Goal: Task Accomplishment & Management: Use online tool/utility

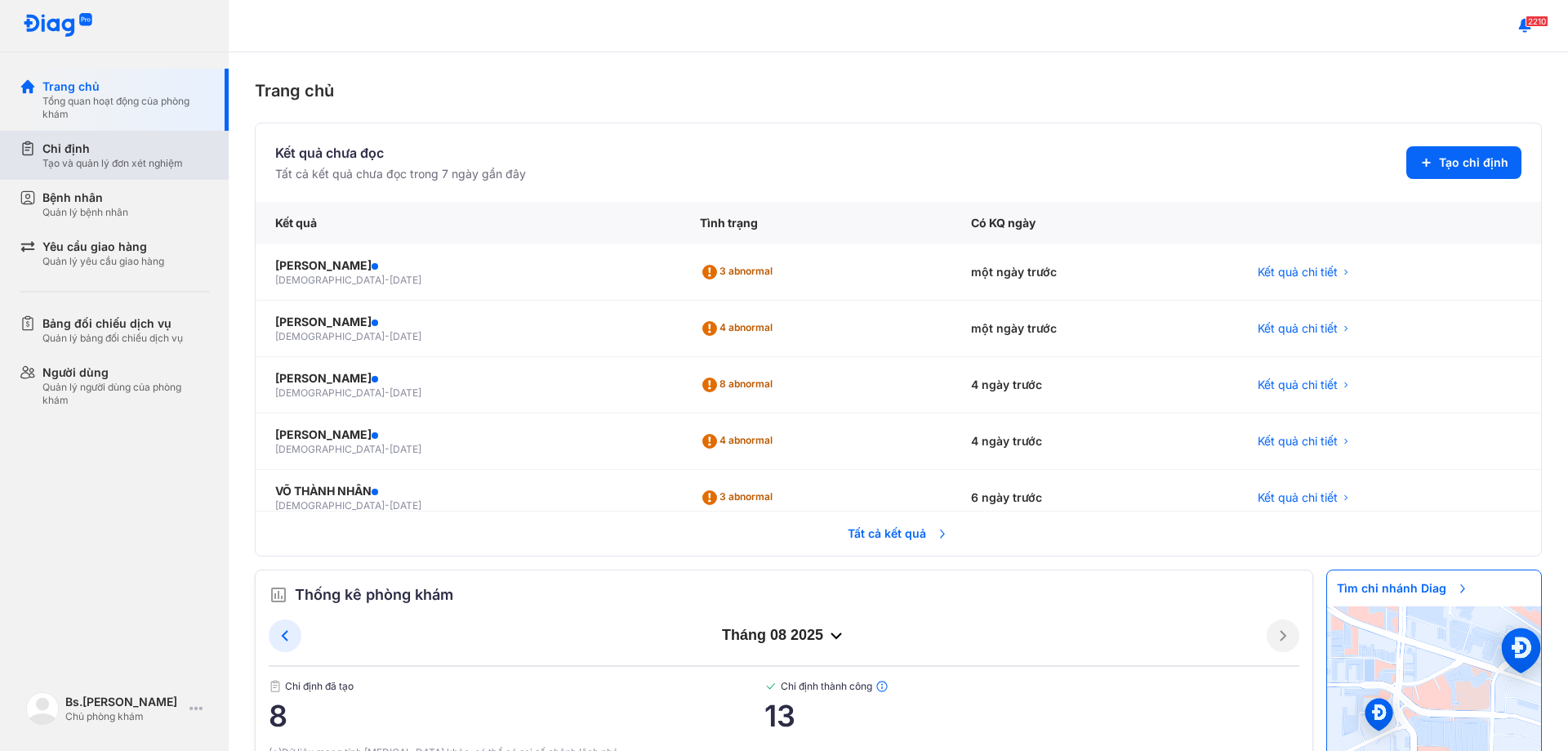
drag, startPoint x: 373, startPoint y: 373, endPoint x: 116, endPoint y: 142, distance: 345.6
click at [116, 142] on div "Chỉ định" at bounding box center [112, 148] width 140 height 17
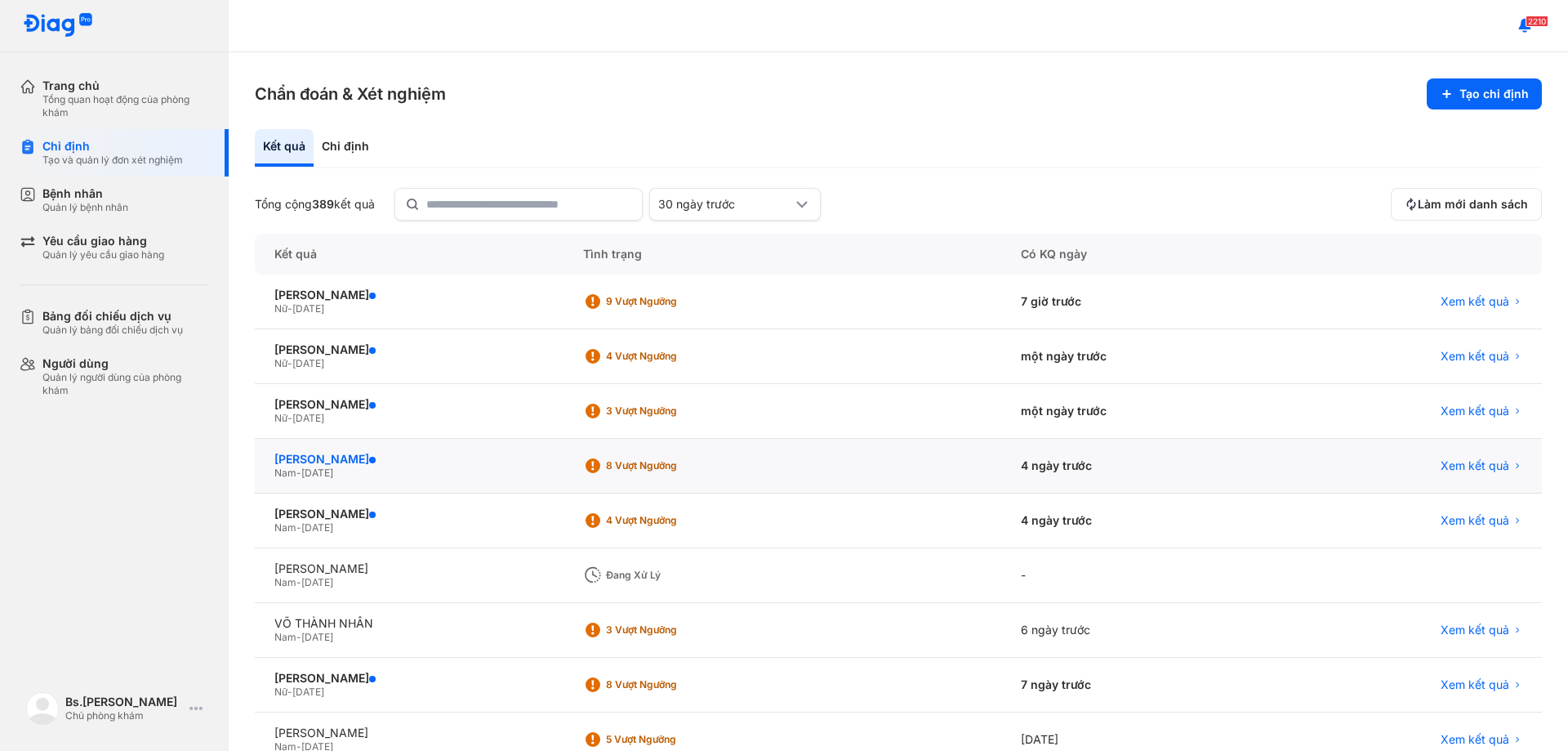
click at [350, 452] on div "[PERSON_NAME]" at bounding box center [409, 459] width 269 height 15
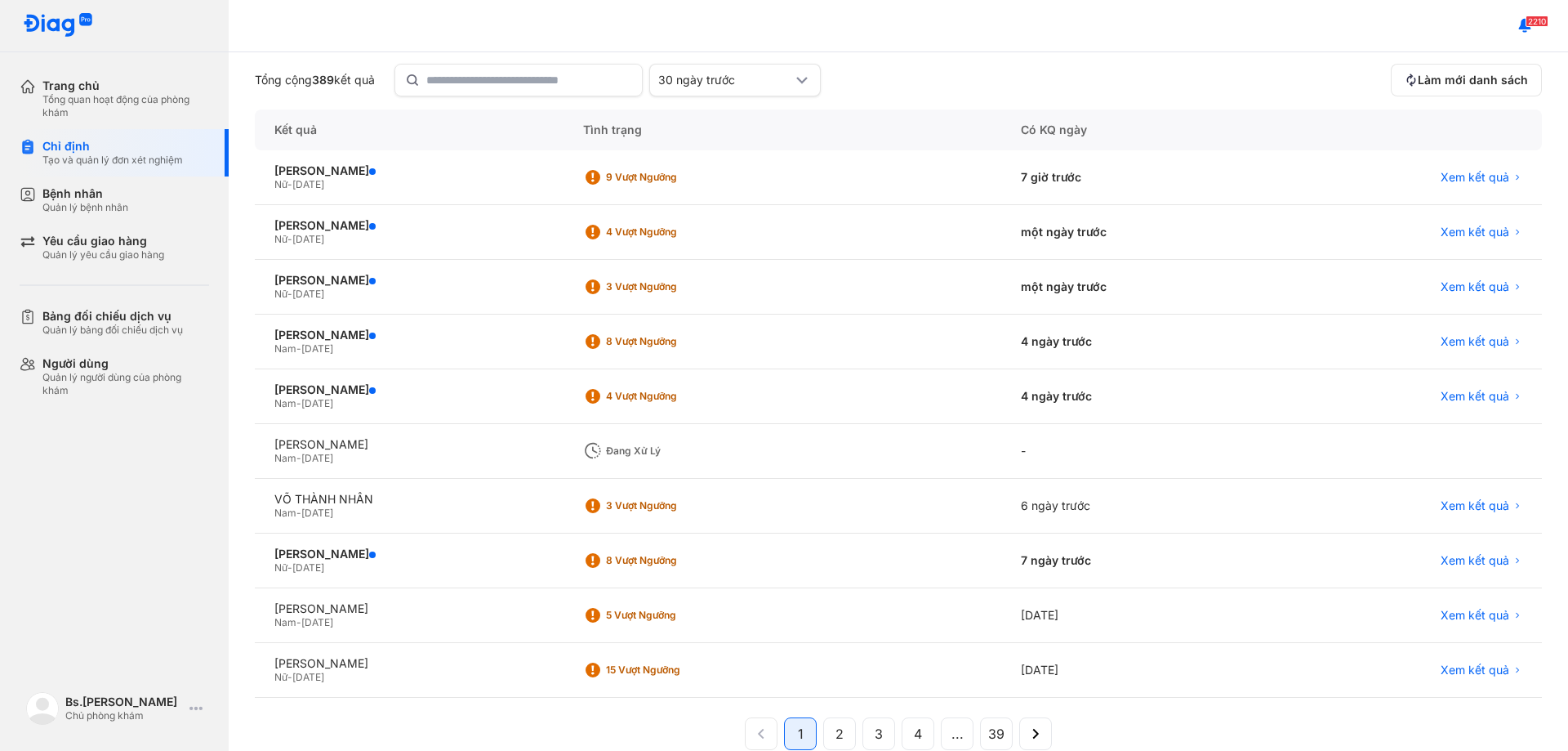
scroll to position [156, 0]
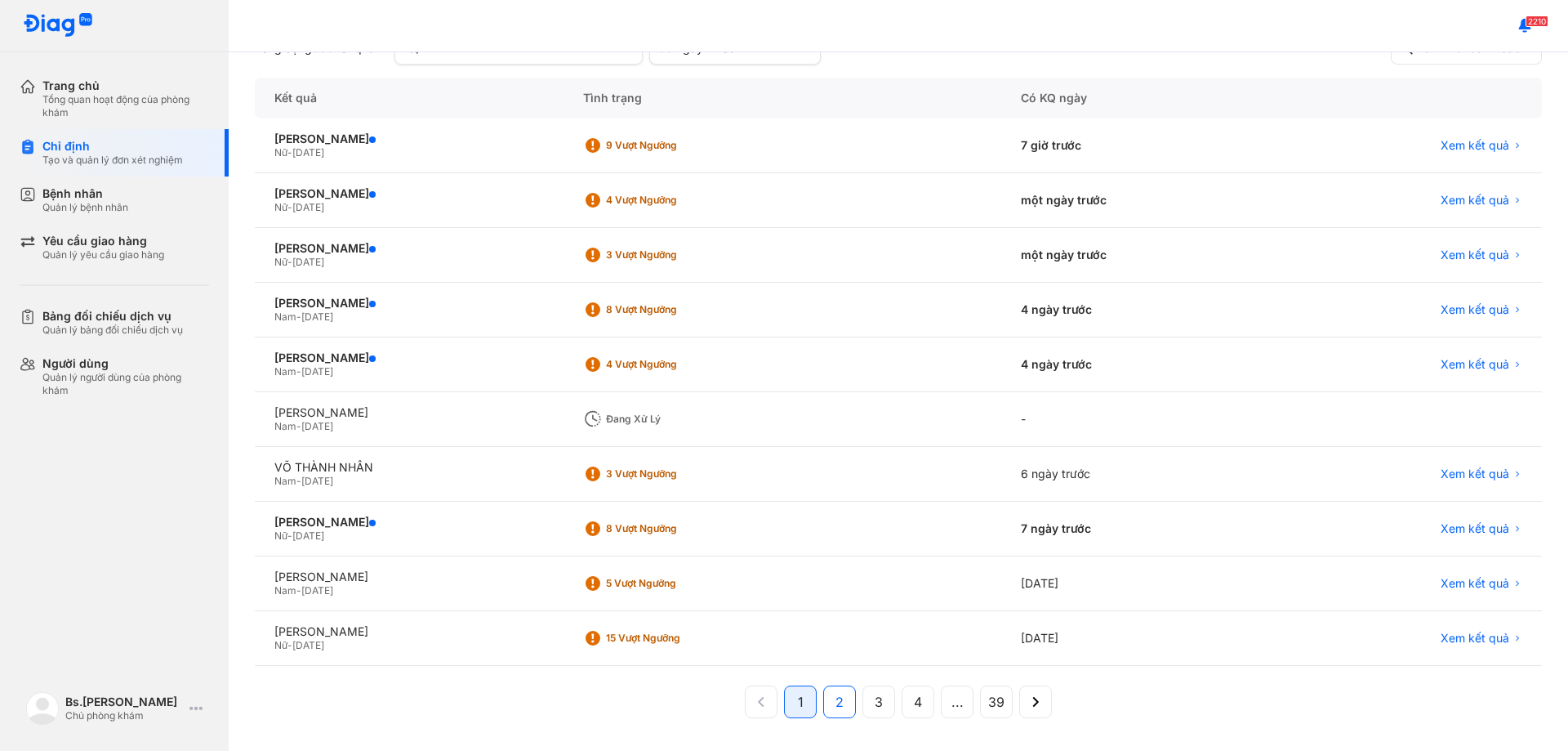
click at [836, 699] on span "2" at bounding box center [840, 702] width 8 height 20
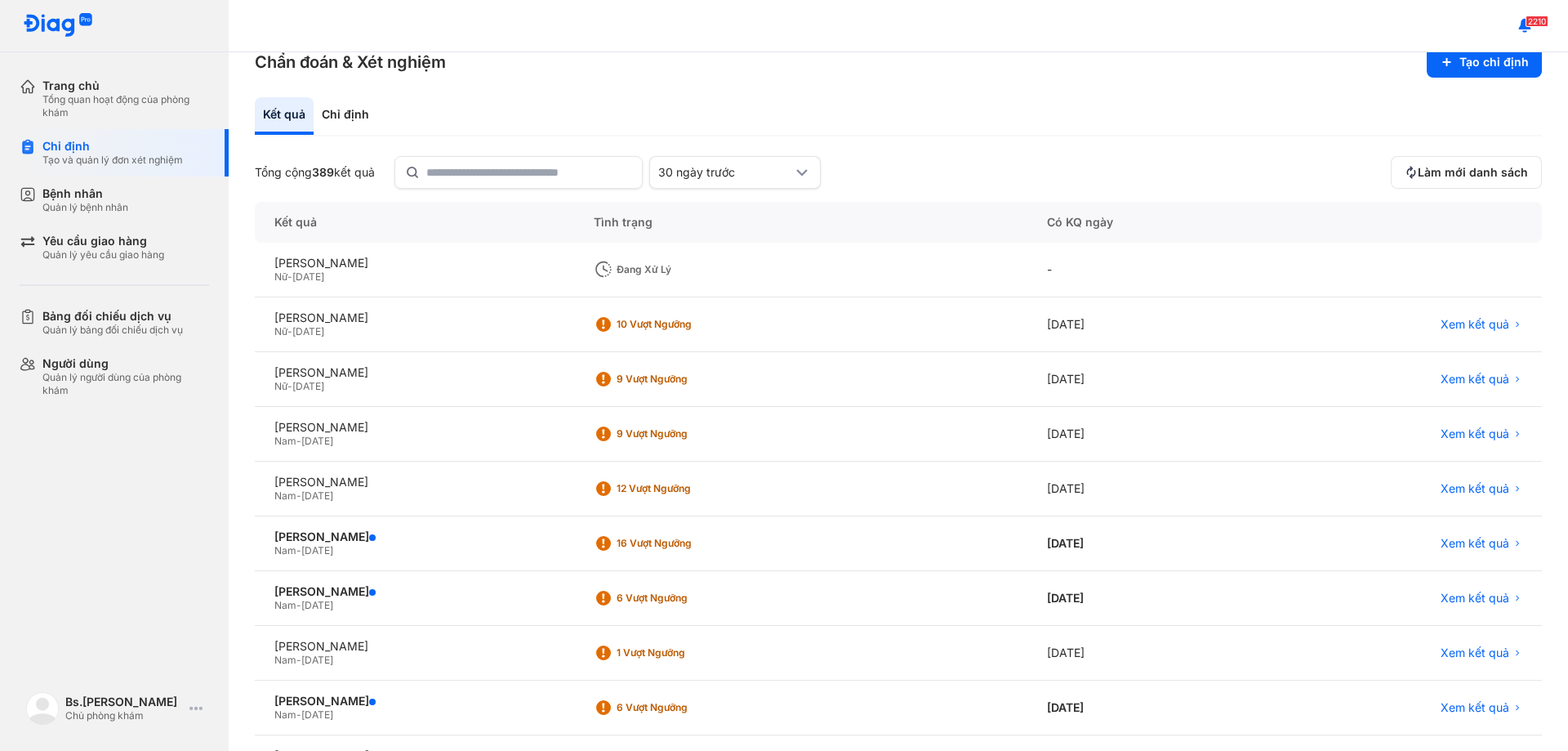
scroll to position [31, 0]
click at [1463, 65] on button "Tạo chỉ định" at bounding box center [1484, 63] width 115 height 31
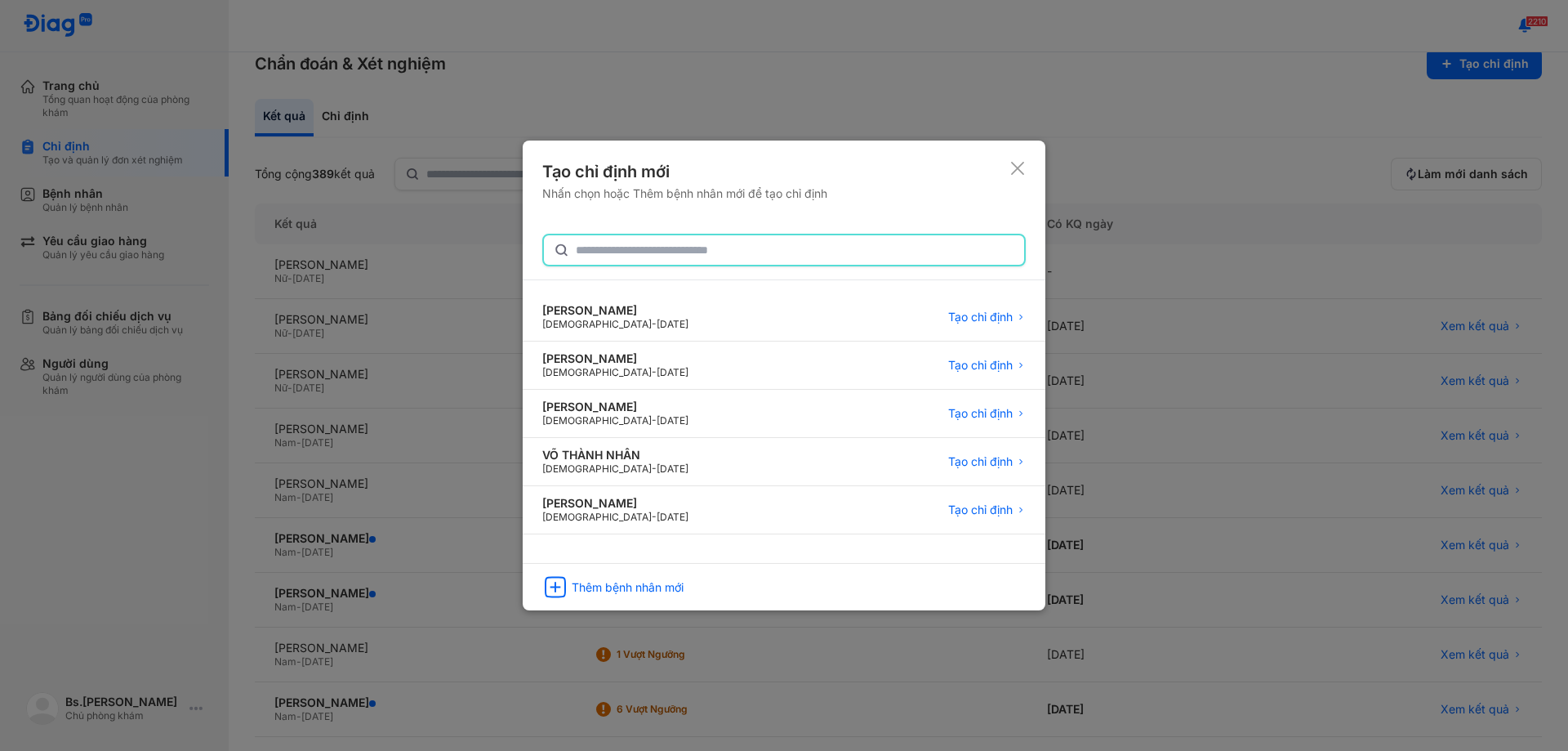
click at [586, 240] on input "text" at bounding box center [795, 250] width 439 height 30
paste input "**********"
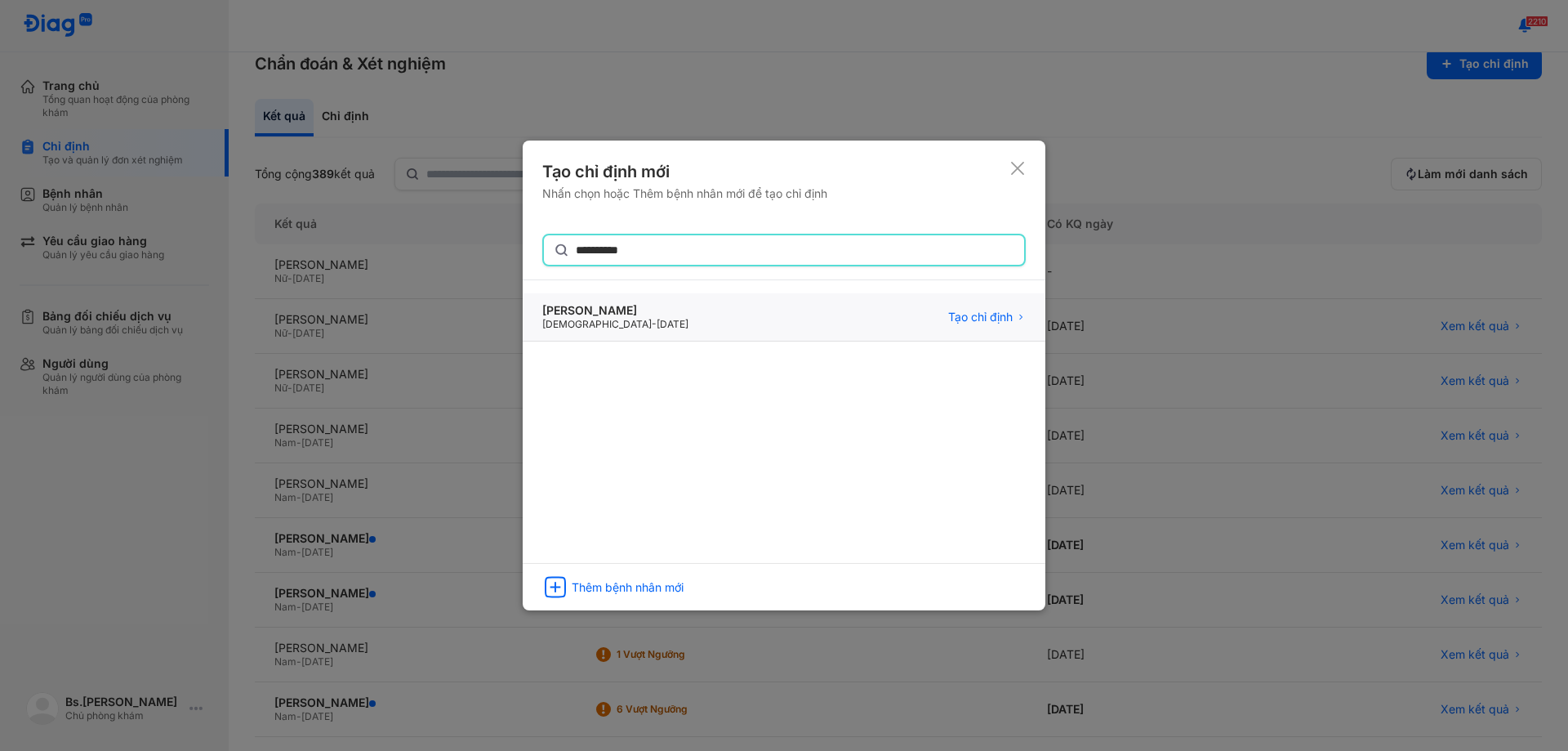
type input "**********"
click at [684, 315] on div "[PERSON_NAME]" at bounding box center [616, 311] width 146 height 15
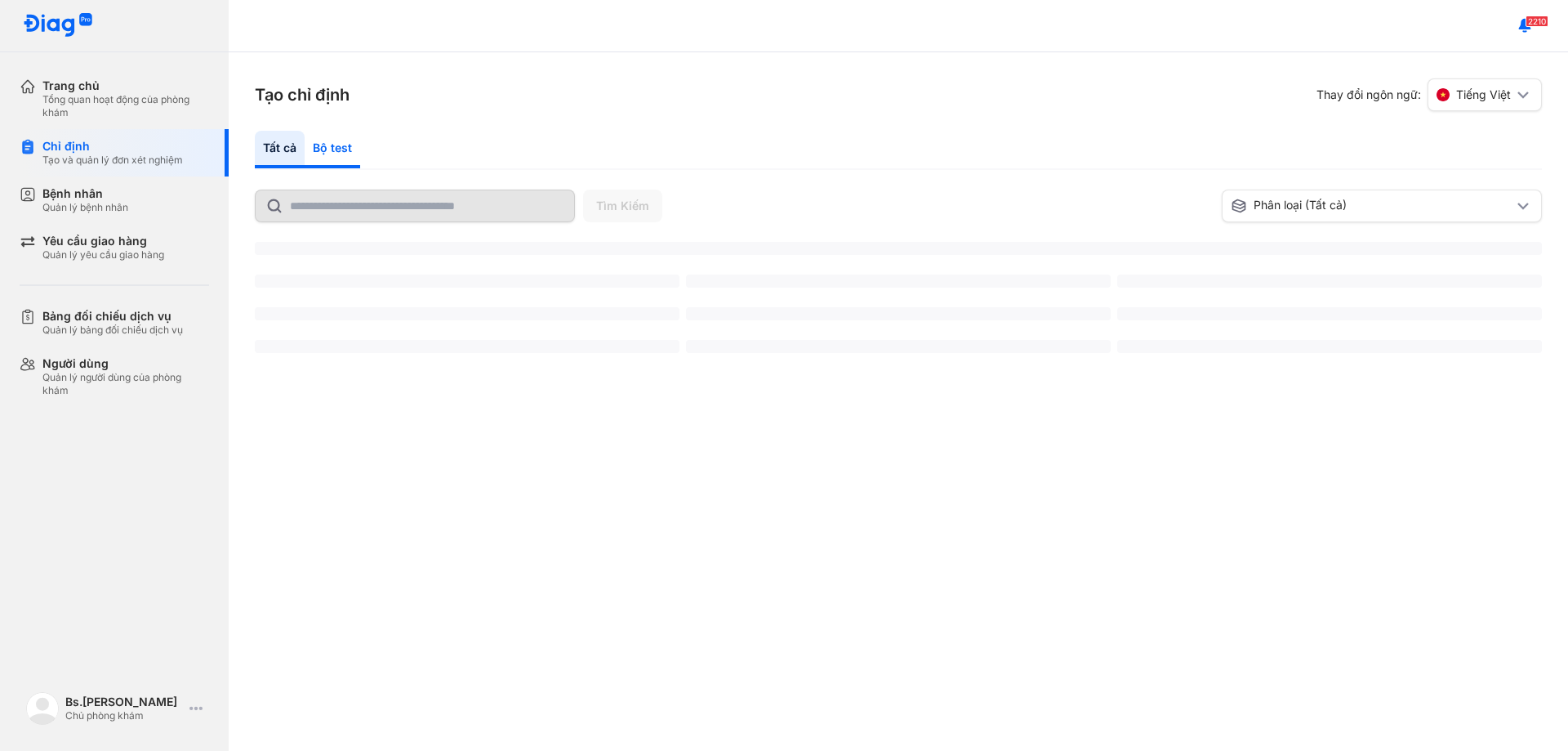
click at [329, 148] on div "Bộ test" at bounding box center [333, 149] width 55 height 38
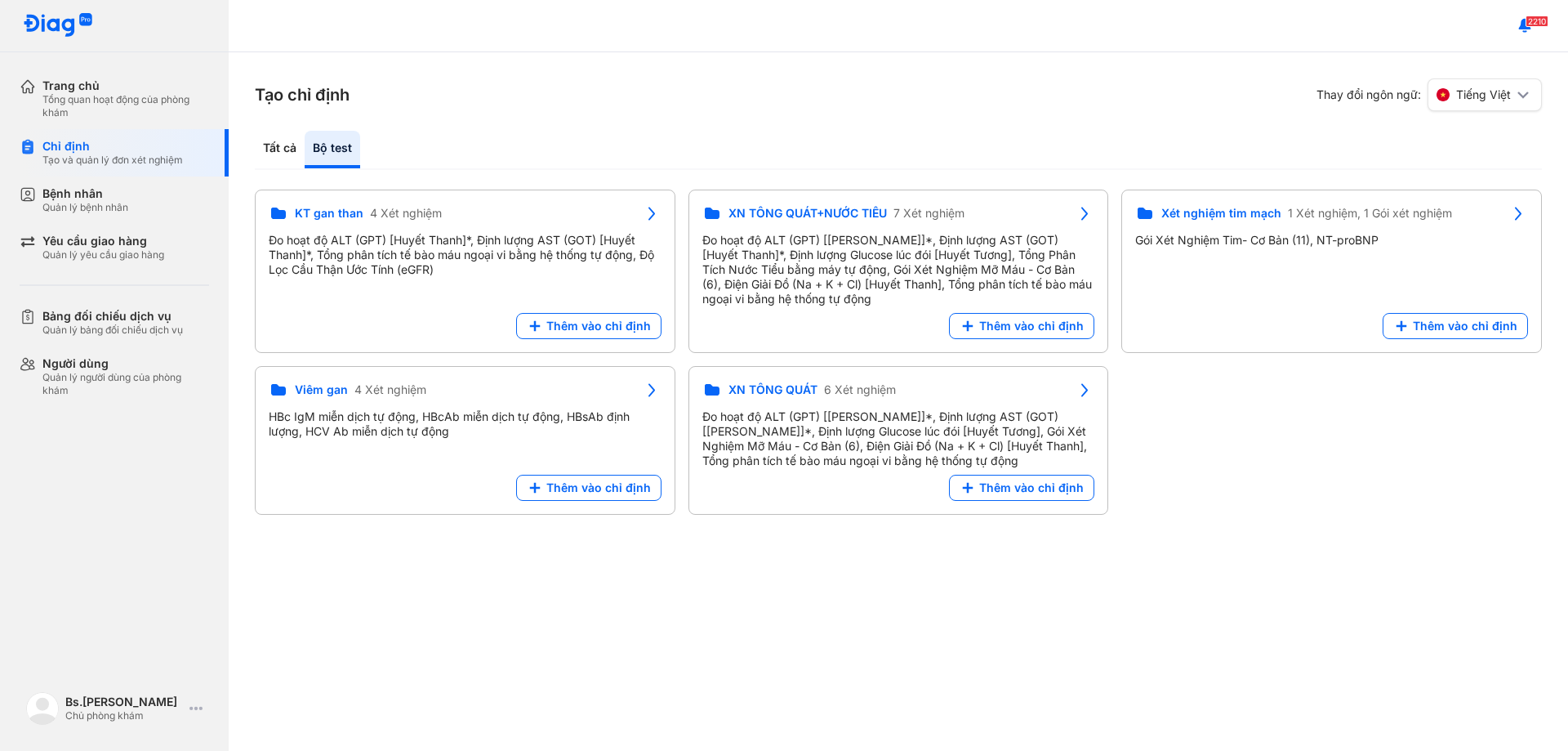
click at [305, 156] on div "Bộ test" at bounding box center [333, 149] width 55 height 38
click at [277, 142] on div "Tất cả" at bounding box center [279, 149] width 49 height 38
click at [277, 152] on div "Tất cả" at bounding box center [279, 149] width 49 height 38
click at [75, 158] on div "Chỉ định Tạo và quản lý đơn xét nghiệm" at bounding box center [124, 153] width 209 height 47
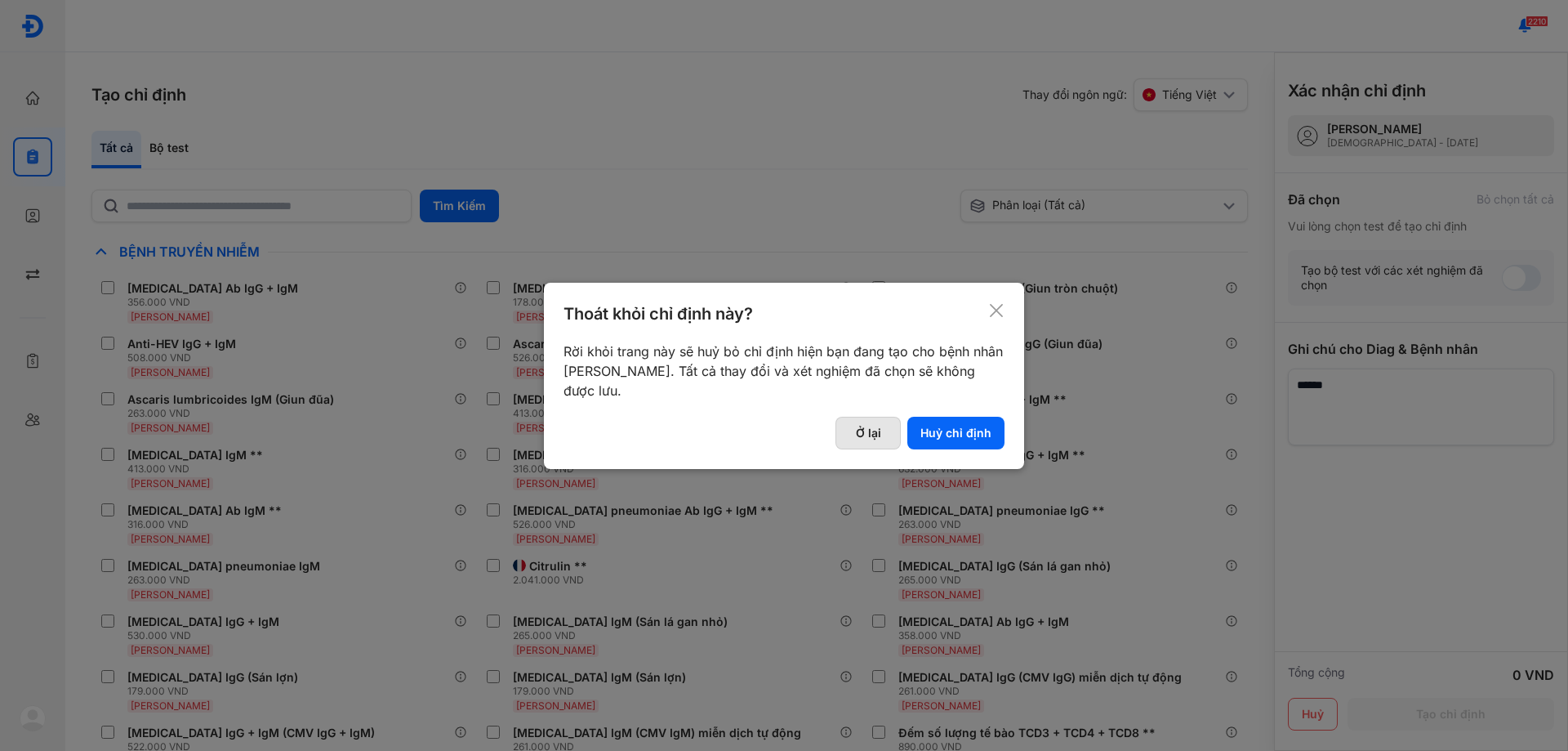
click at [876, 428] on button "Ở lại" at bounding box center [868, 432] width 65 height 33
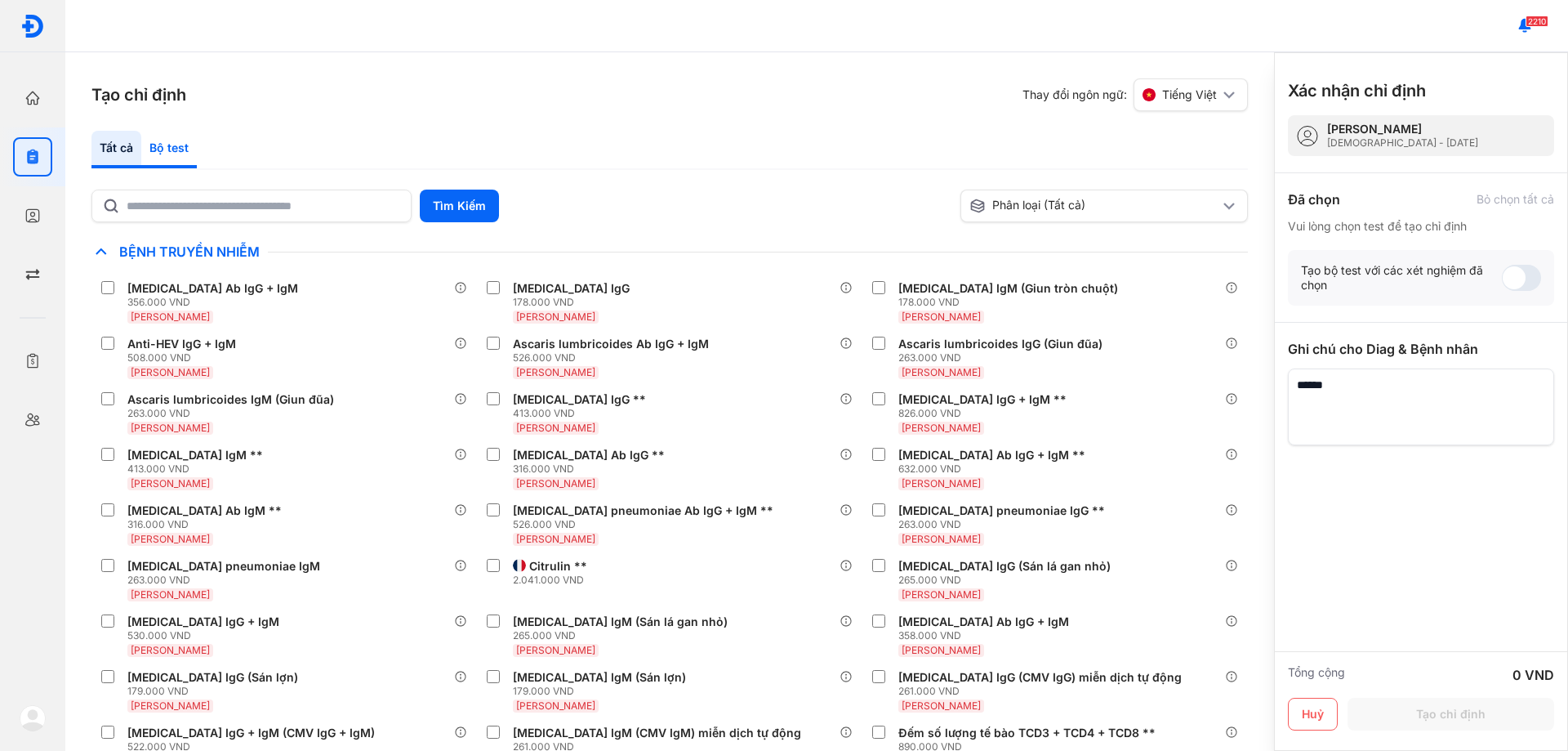
click at [172, 149] on div "Bộ test" at bounding box center [169, 149] width 55 height 38
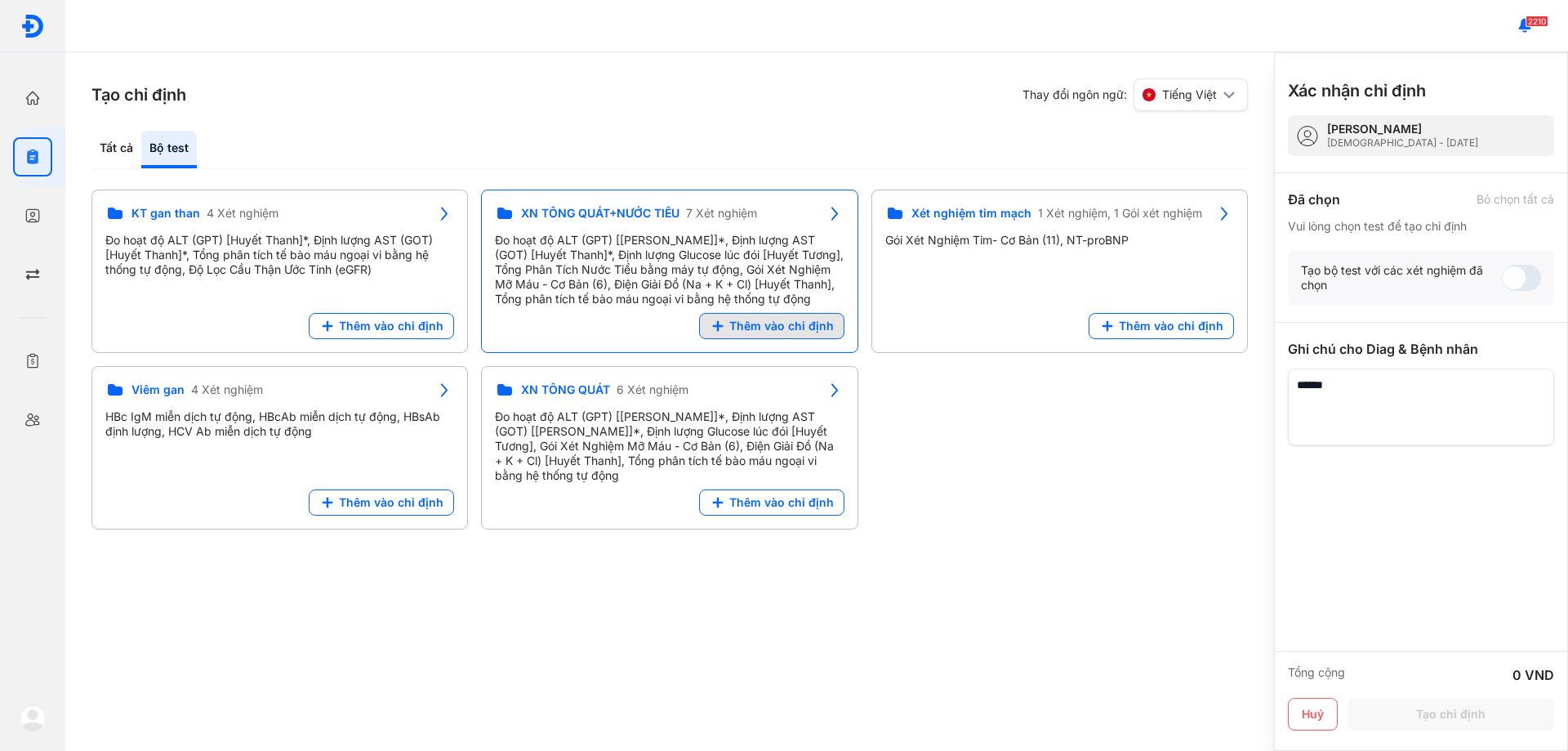
click at [756, 329] on span "Thêm vào chỉ định" at bounding box center [782, 326] width 105 height 15
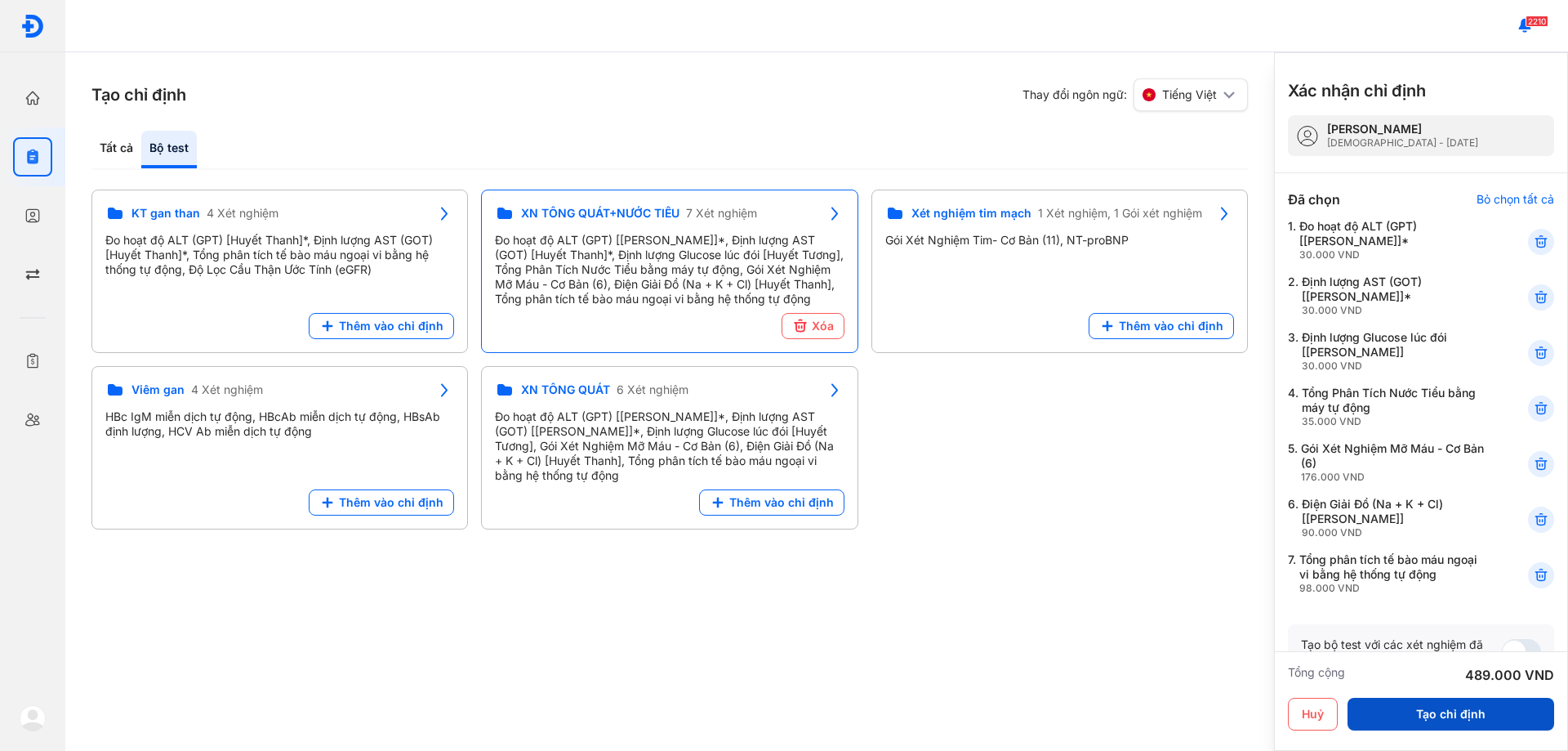
click at [1492, 699] on button "Tạo chỉ định" at bounding box center [1451, 713] width 206 height 33
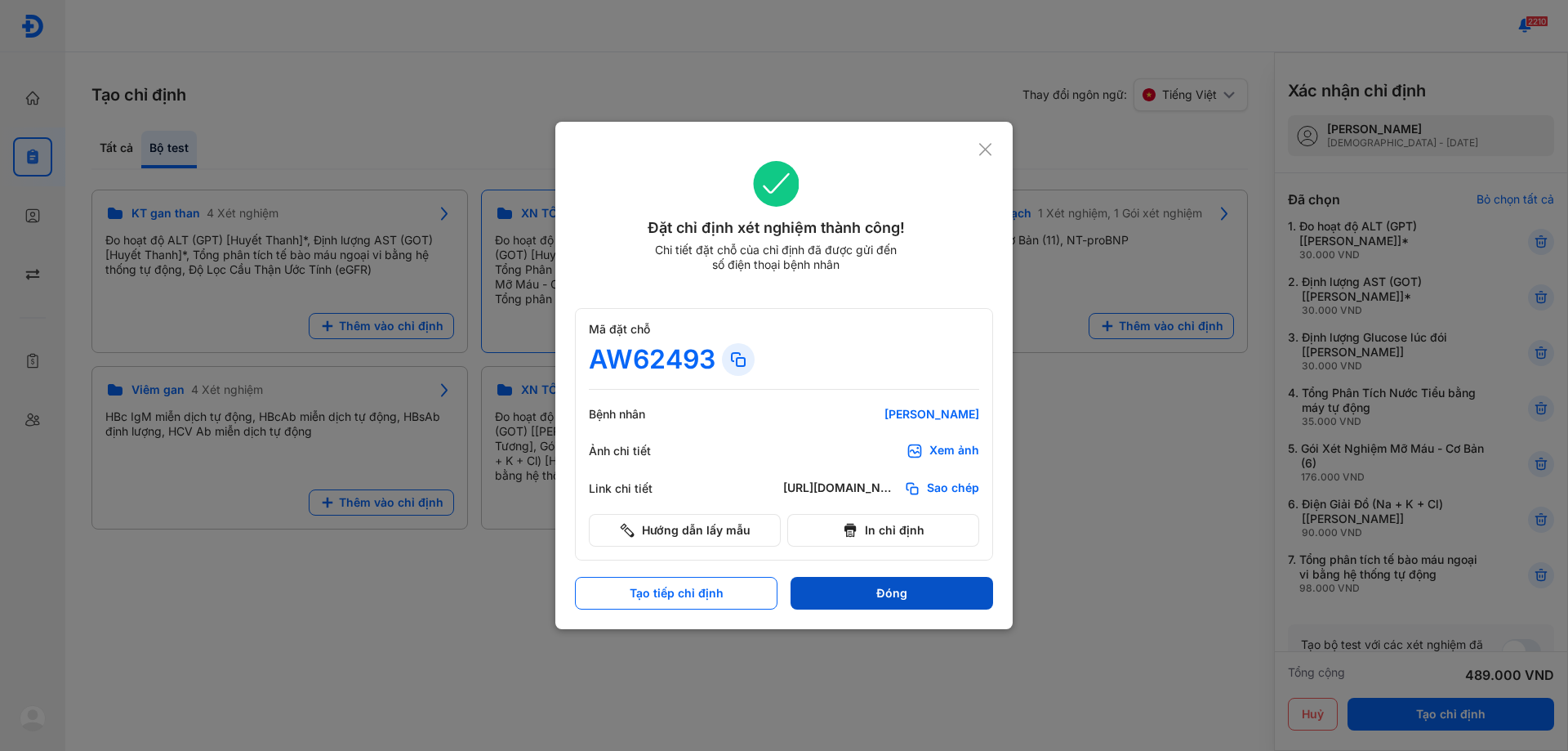
click at [841, 588] on button "Đóng" at bounding box center [891, 592] width 202 height 33
